Goal: Navigation & Orientation: Find specific page/section

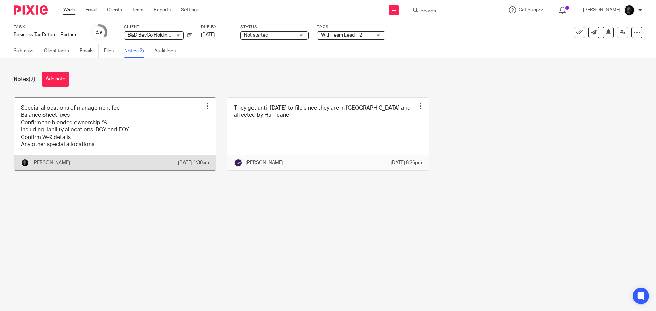
click at [51, 144] on link at bounding box center [115, 134] width 202 height 73
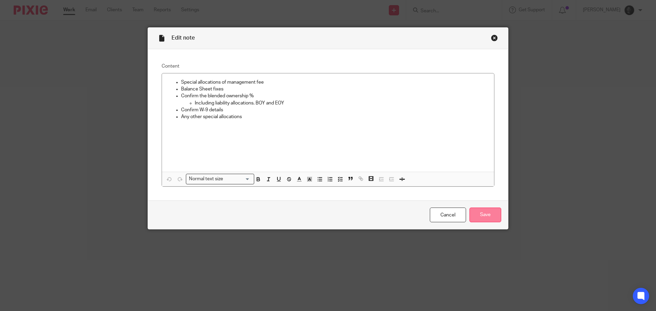
click at [479, 215] on input "Save" at bounding box center [485, 215] width 32 height 15
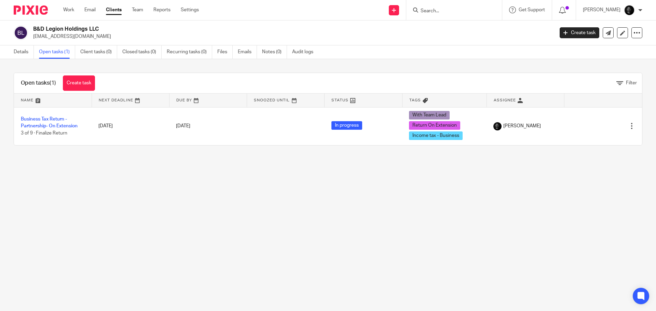
click at [452, 17] on div at bounding box center [454, 10] width 96 height 20
click at [453, 12] on input "Search" at bounding box center [450, 11] width 61 height 6
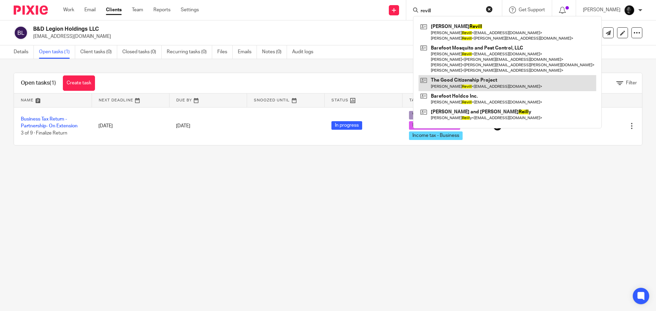
type input "revill"
click at [462, 81] on link at bounding box center [507, 83] width 178 height 16
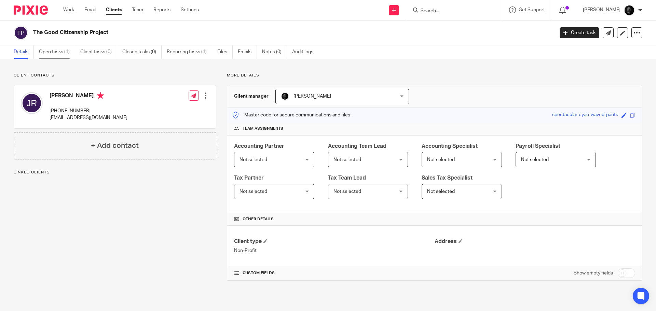
click at [64, 56] on link "Open tasks (1)" at bounding box center [57, 51] width 36 height 13
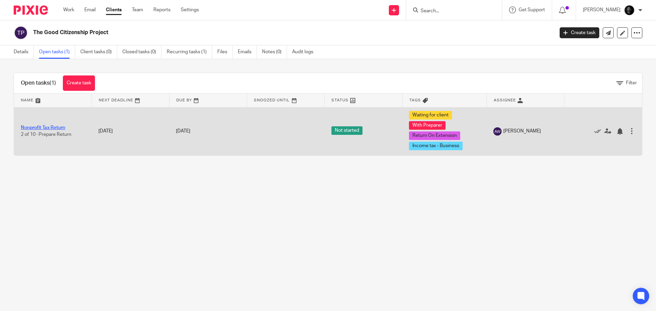
click at [42, 127] on link "Nonprofit Tax Return" at bounding box center [43, 127] width 44 height 5
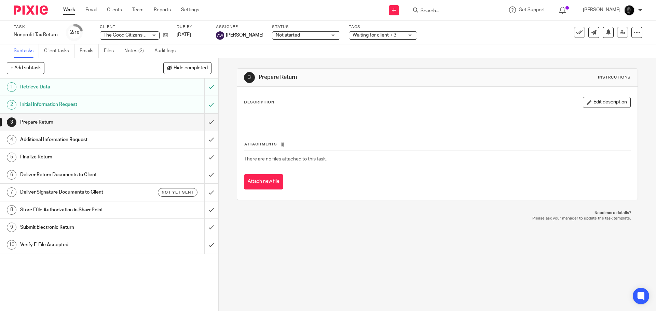
click at [478, 8] on input "Search" at bounding box center [450, 11] width 61 height 6
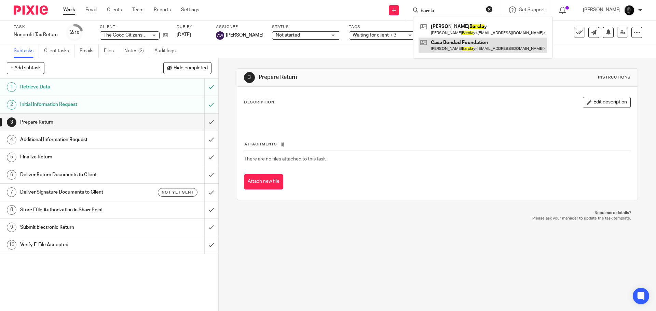
type input "barcla"
click at [472, 46] on link at bounding box center [482, 46] width 129 height 16
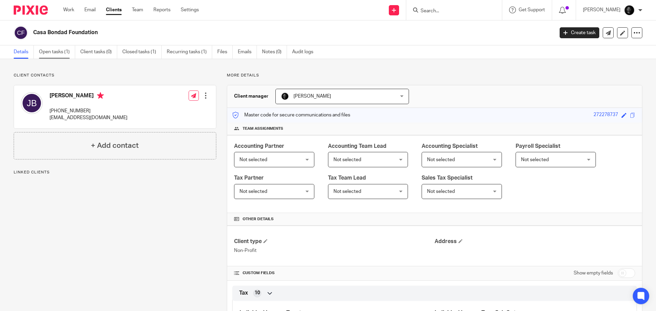
click at [64, 52] on link "Open tasks (1)" at bounding box center [57, 51] width 36 height 13
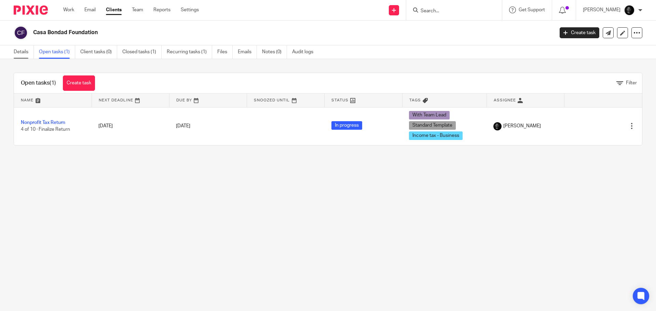
click at [26, 55] on link "Details" at bounding box center [24, 51] width 20 height 13
